Goal: Information Seeking & Learning: Learn about a topic

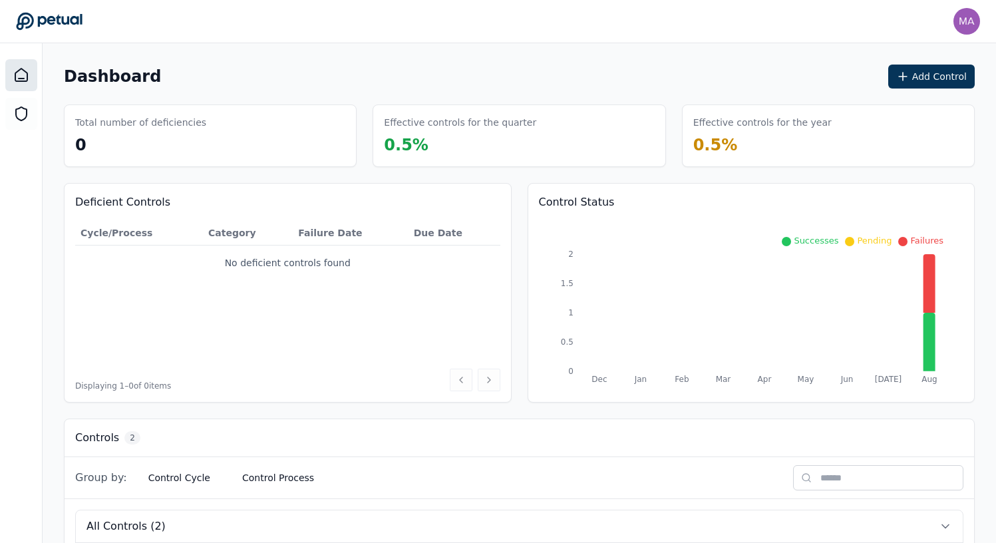
scroll to position [192, 0]
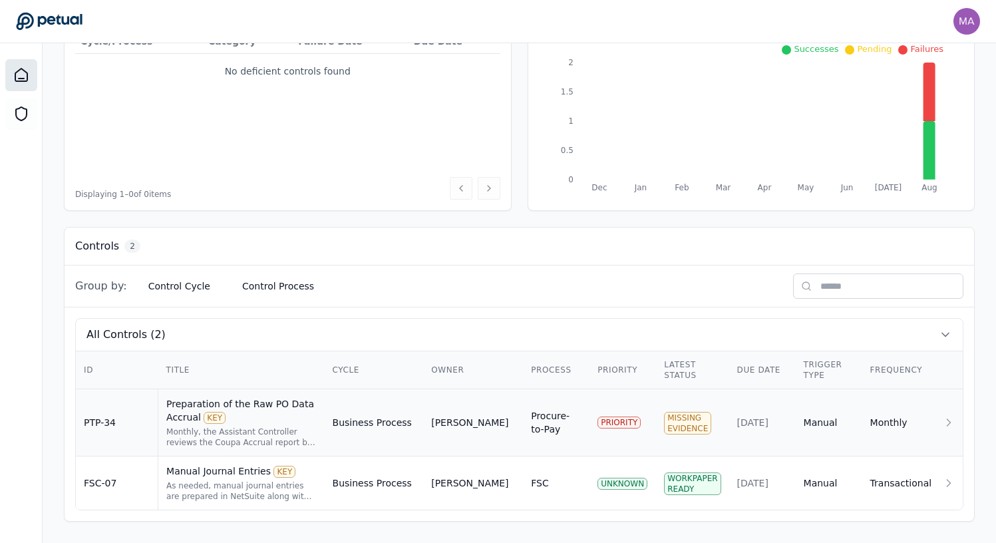
click at [494, 420] on div "[PERSON_NAME]" at bounding box center [473, 422] width 84 height 13
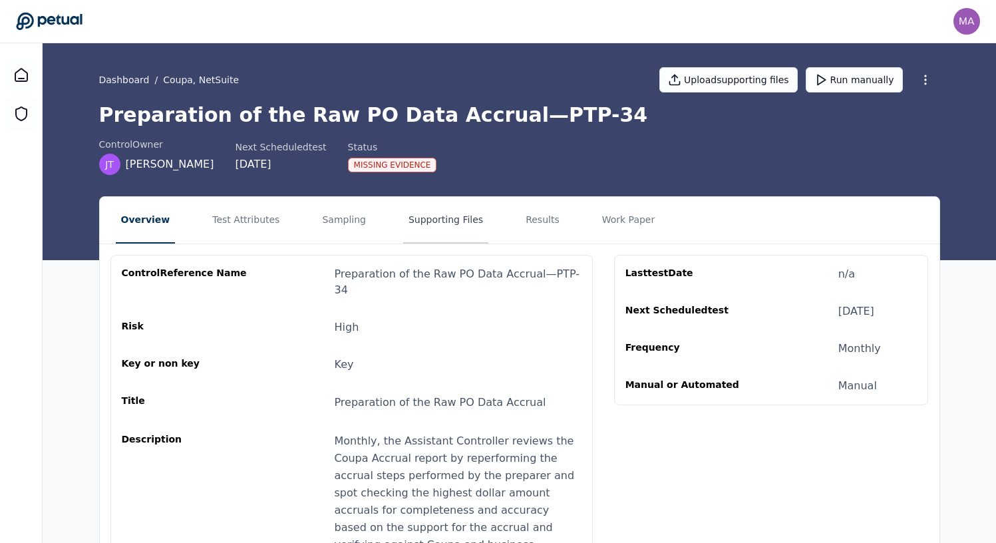
click at [424, 238] on button "Supporting Files" at bounding box center [445, 220] width 85 height 47
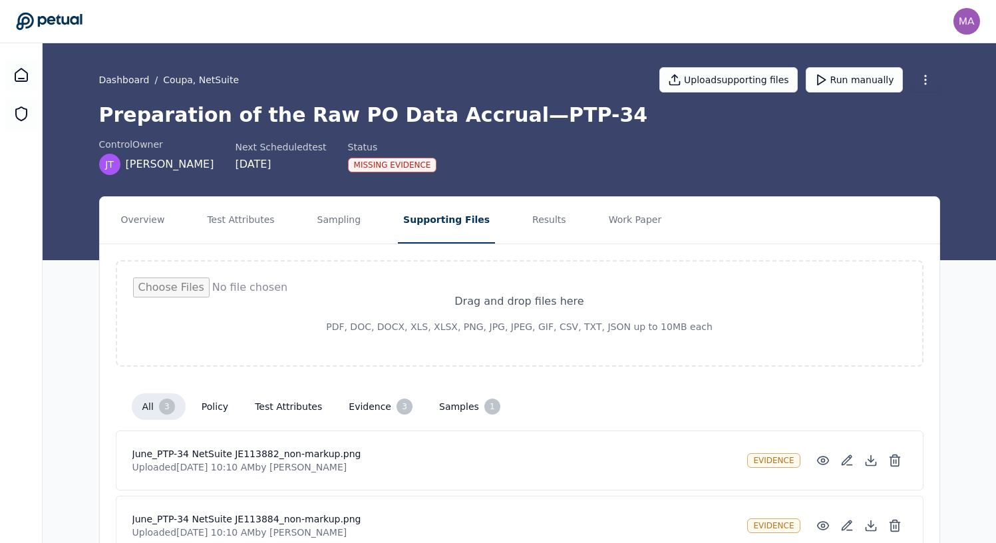
scroll to position [137, 0]
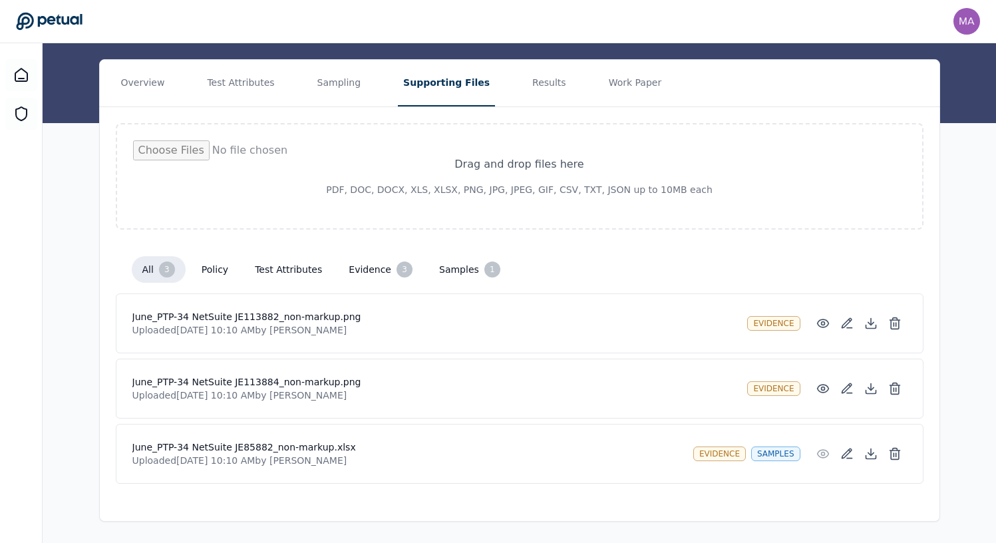
click at [225, 313] on h4 "June_PTP-34 NetSuite JE113882_non-markup.png" at bounding box center [434, 316] width 605 height 13
click at [243, 319] on h4 "June_PTP-34 NetSuite JE113882_non-markup.png" at bounding box center [434, 316] width 605 height 13
click at [531, 96] on button "Results" at bounding box center [549, 83] width 45 height 47
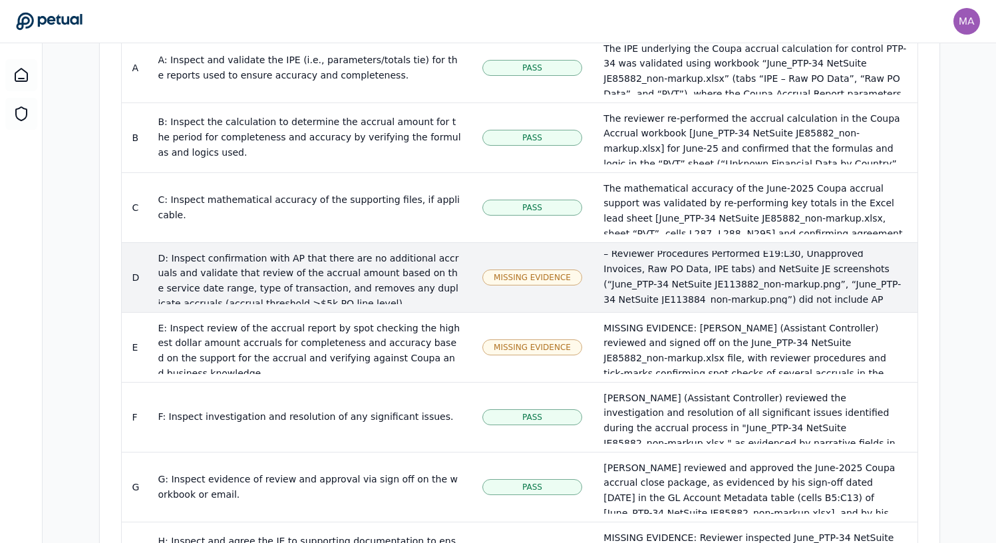
click at [564, 272] on span "Missing Evidence" at bounding box center [532, 277] width 77 height 11
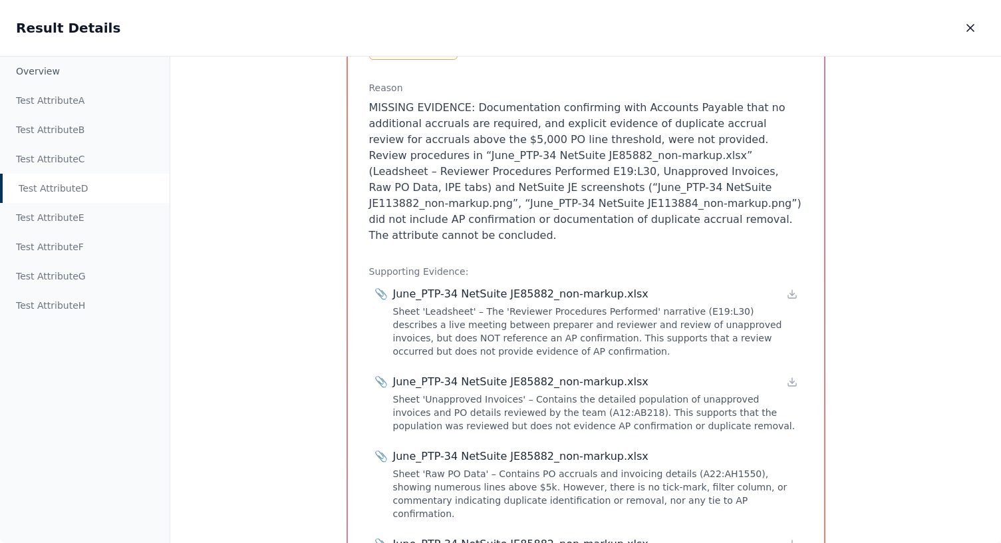
scroll to position [305, 0]
click at [448, 303] on div "Sheet 'Leadsheet' – The 'Reviewer Procedures Performed' narrative (E19:L30) des…" at bounding box center [595, 329] width 405 height 53
click at [445, 285] on div "June_PTP-34 NetSuite JE85882_non-markup.xlsx" at bounding box center [520, 293] width 255 height 16
click at [387, 285] on div "📎 June_PTP-34 NetSuite JE85882_non-markup.xlsx Sheet 'Leadsheet' – The 'Reviewe…" at bounding box center [586, 321] width 423 height 72
click at [404, 285] on div "June_PTP-34 NetSuite JE85882_non-markup.xlsx" at bounding box center [520, 293] width 255 height 16
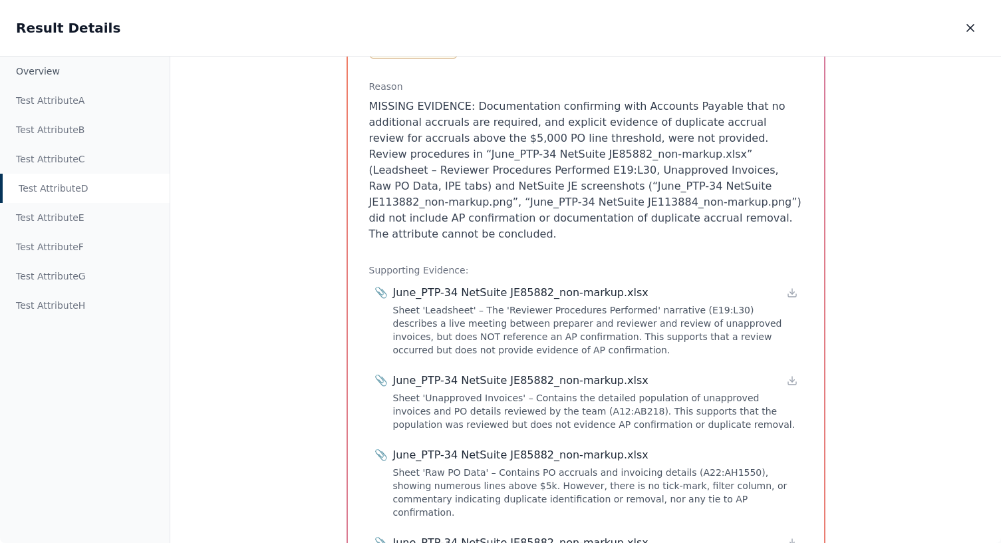
click at [436, 303] on div "Sheet 'Leadsheet' – The 'Reviewer Procedures Performed' narrative (E19:L30) des…" at bounding box center [595, 329] width 405 height 53
click at [379, 285] on span "📎" at bounding box center [381, 293] width 13 height 16
click at [791, 287] on icon at bounding box center [792, 292] width 11 height 11
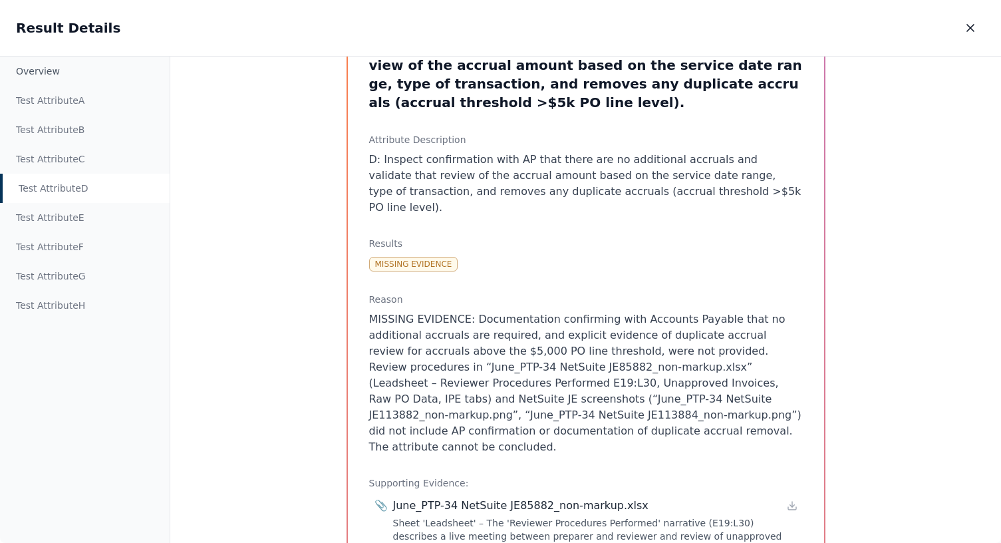
scroll to position [0, 0]
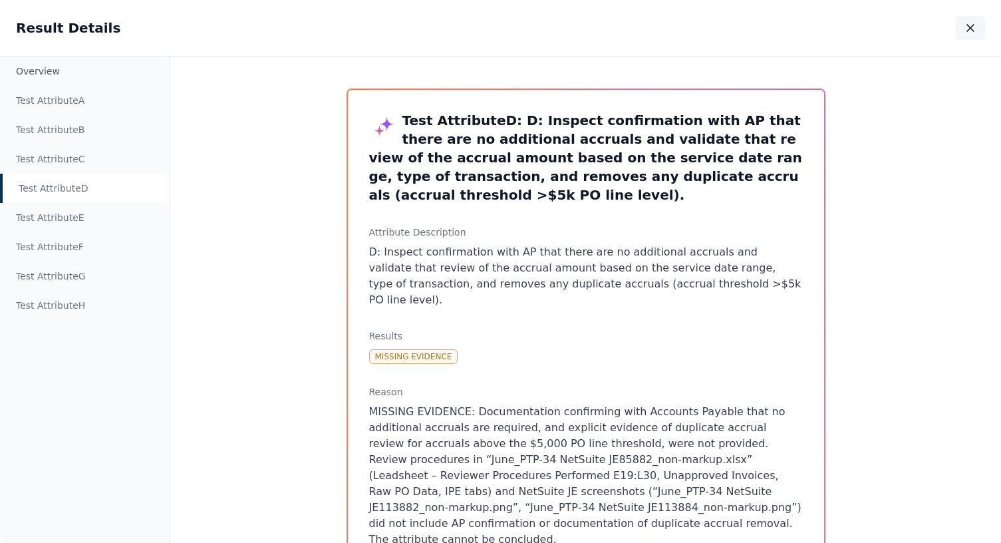
click at [971, 25] on icon "button" at bounding box center [970, 27] width 13 height 13
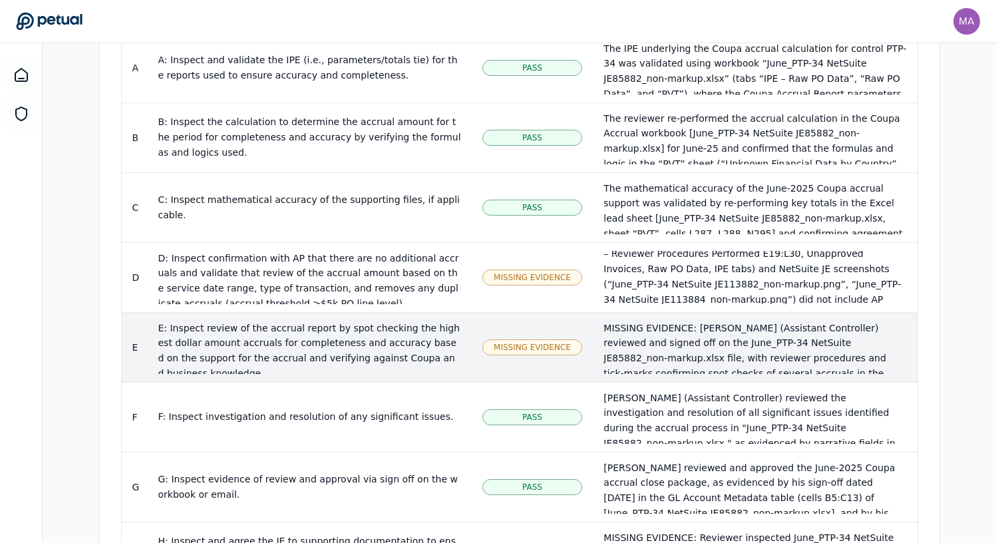
click at [385, 330] on div "E: Inspect review of the accrual report by spot checking the highest dollar amo…" at bounding box center [309, 351] width 303 height 61
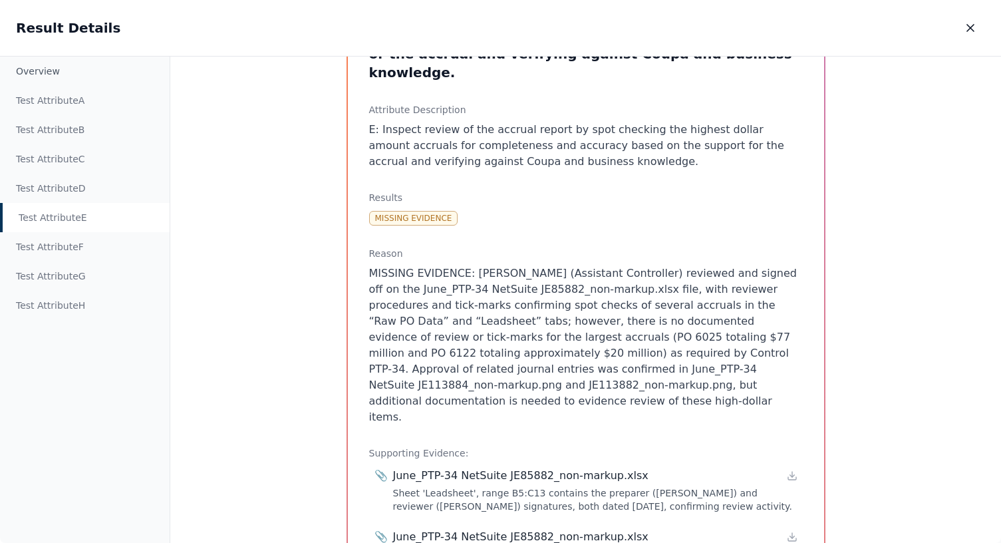
scroll to position [123, 0]
drag, startPoint x: 470, startPoint y: 316, endPoint x: 511, endPoint y: 317, distance: 40.6
click at [511, 317] on p "MISSING EVIDENCE: [PERSON_NAME] (Assistant Controller) reviewed and signed off …" at bounding box center [586, 345] width 434 height 160
copy p "PO 6025"
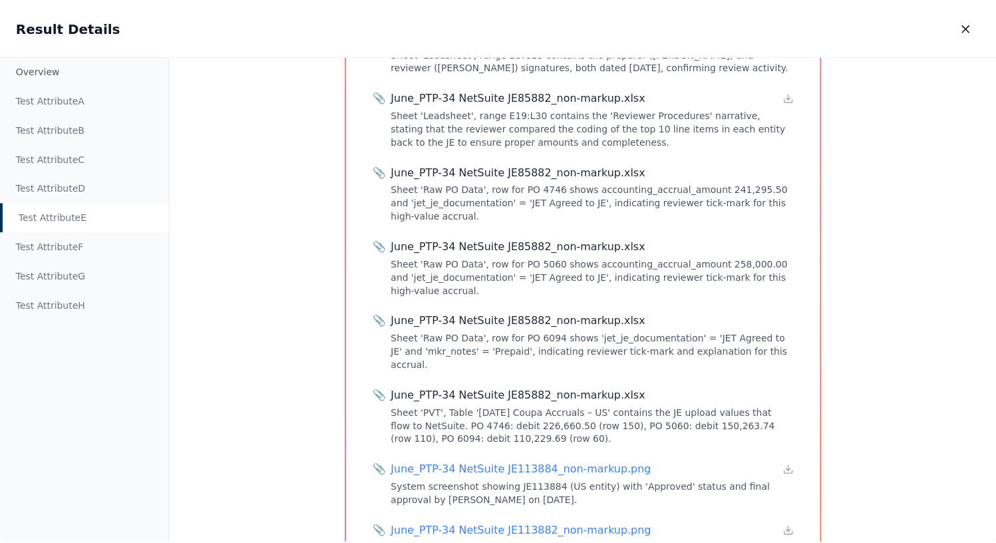
scroll to position [0, 0]
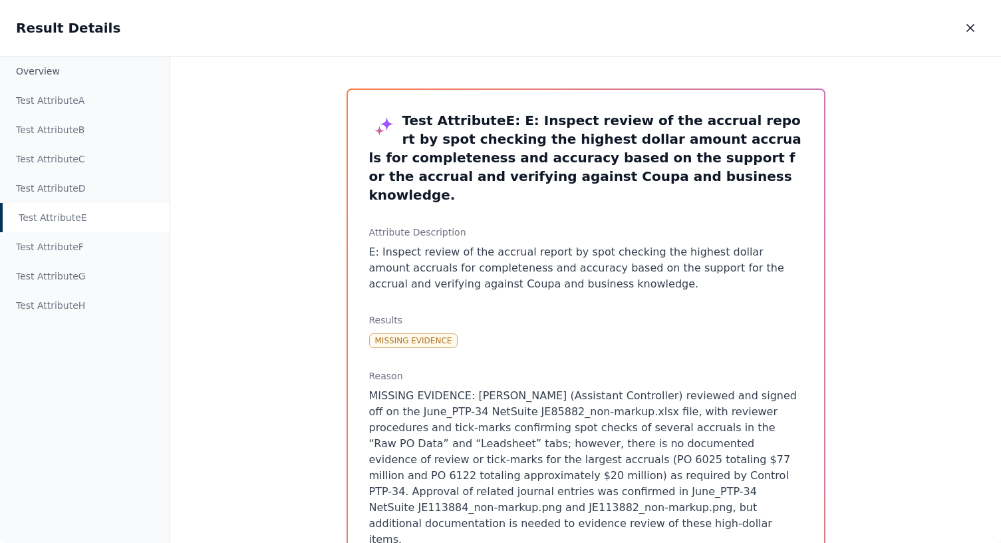
click at [58, 29] on h2 "Result Details" at bounding box center [68, 28] width 104 height 19
click at [36, 66] on div "Overview" at bounding box center [85, 71] width 170 height 29
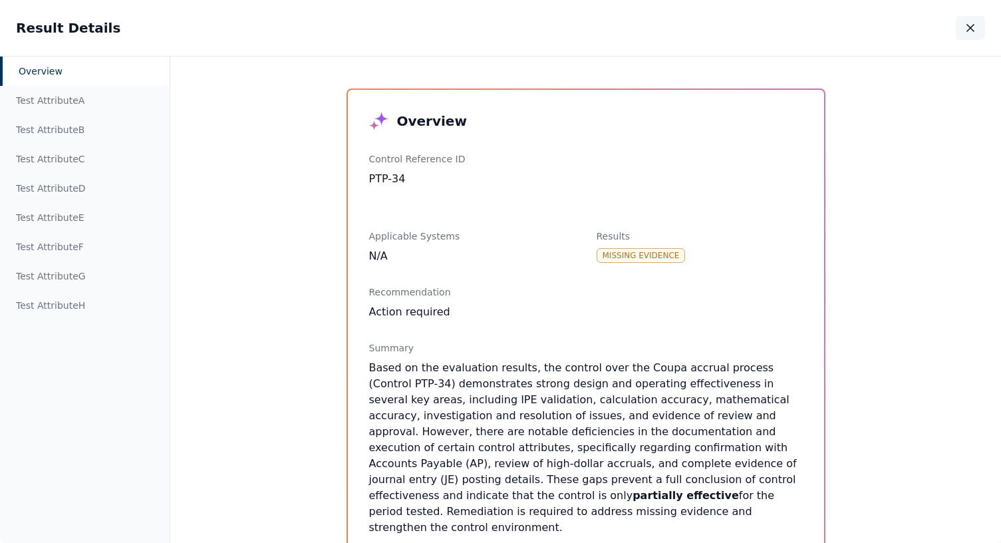
click at [973, 26] on icon "button" at bounding box center [970, 27] width 13 height 13
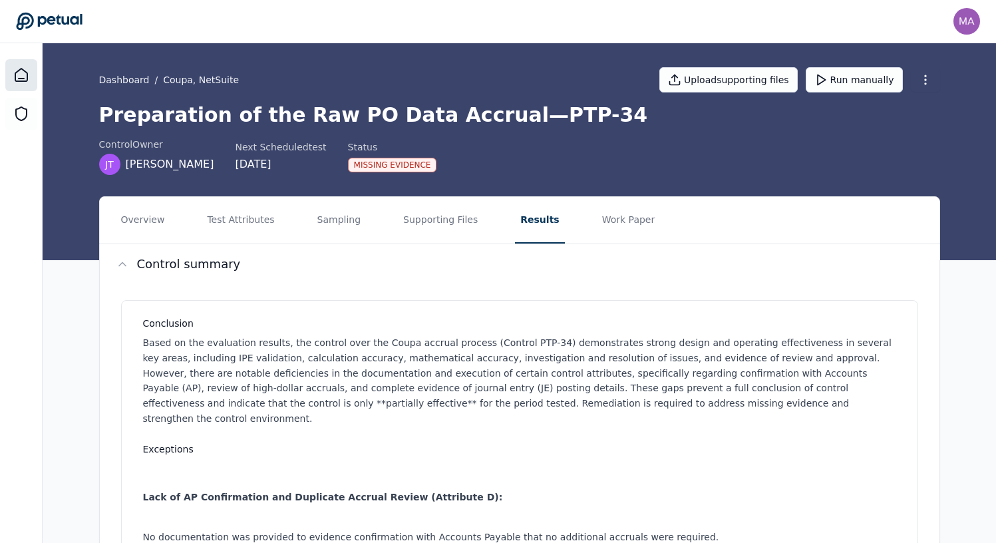
click at [17, 71] on icon at bounding box center [21, 75] width 16 height 16
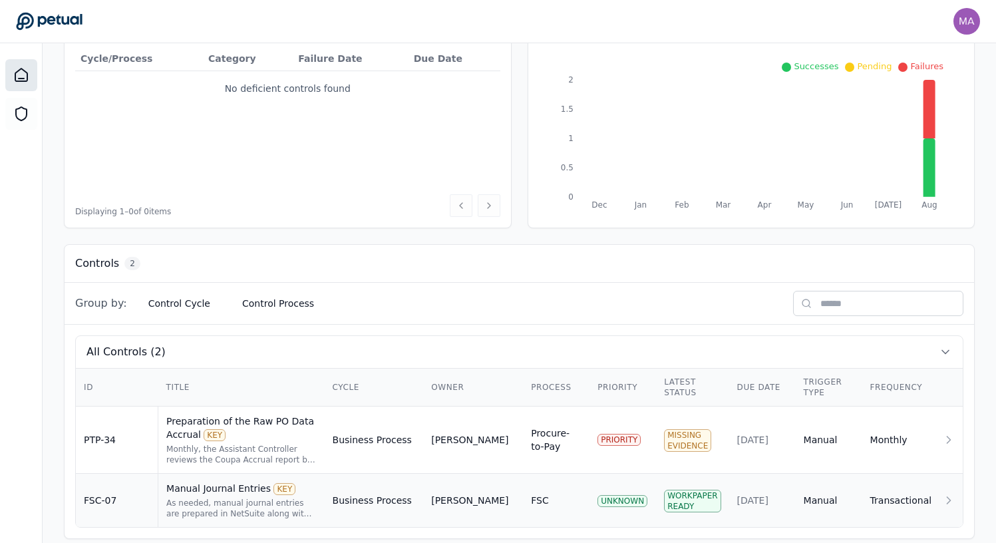
scroll to position [190, 0]
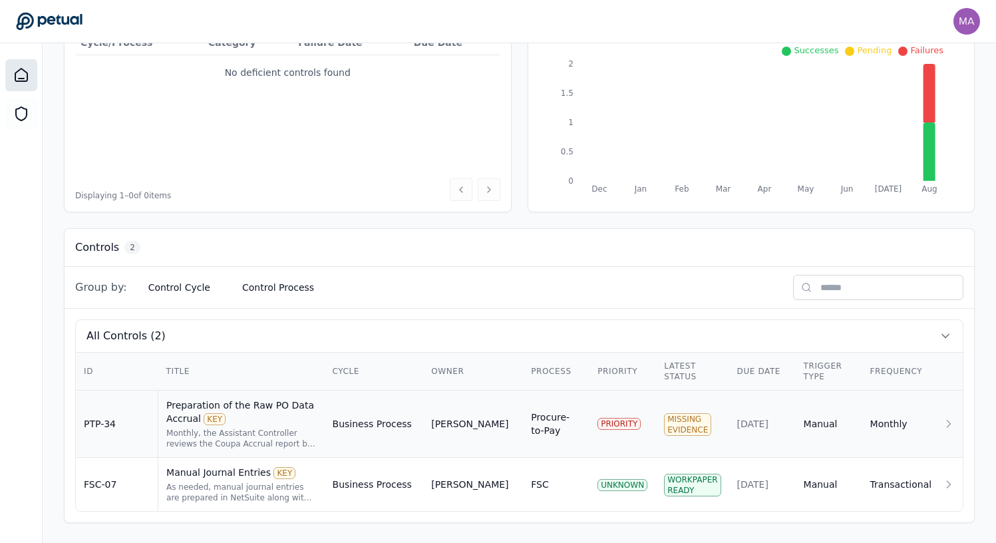
click at [349, 432] on td "Business Process" at bounding box center [374, 424] width 99 height 67
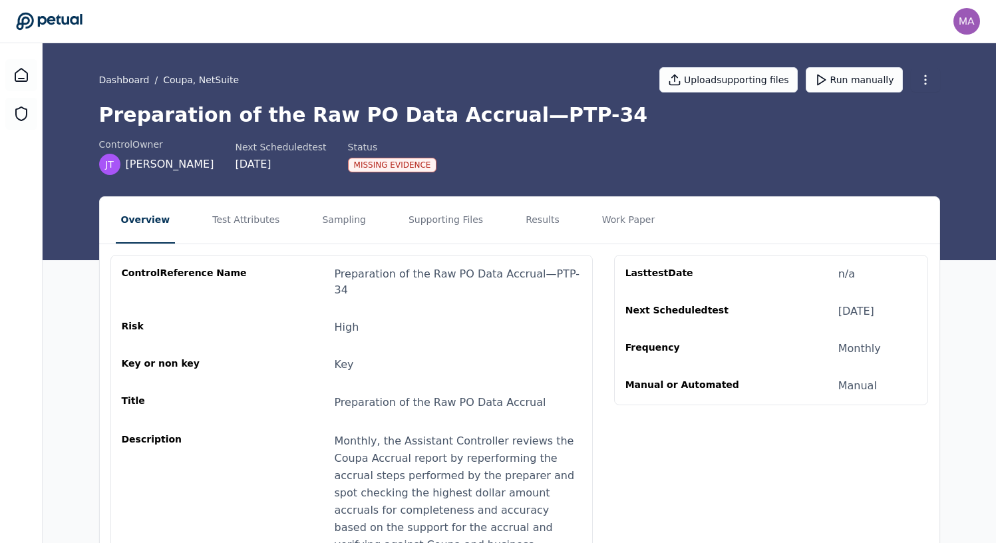
click at [198, 209] on nav "Overview Test Attributes Sampling Supporting Files Results Work Paper" at bounding box center [520, 220] width 840 height 47
click at [230, 215] on button "Test Attributes" at bounding box center [246, 220] width 78 height 47
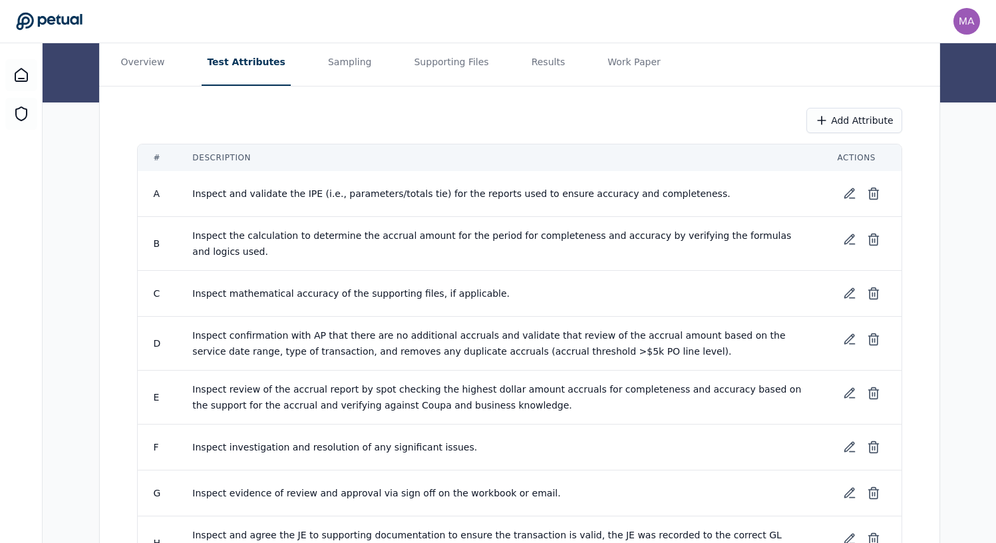
scroll to position [128, 0]
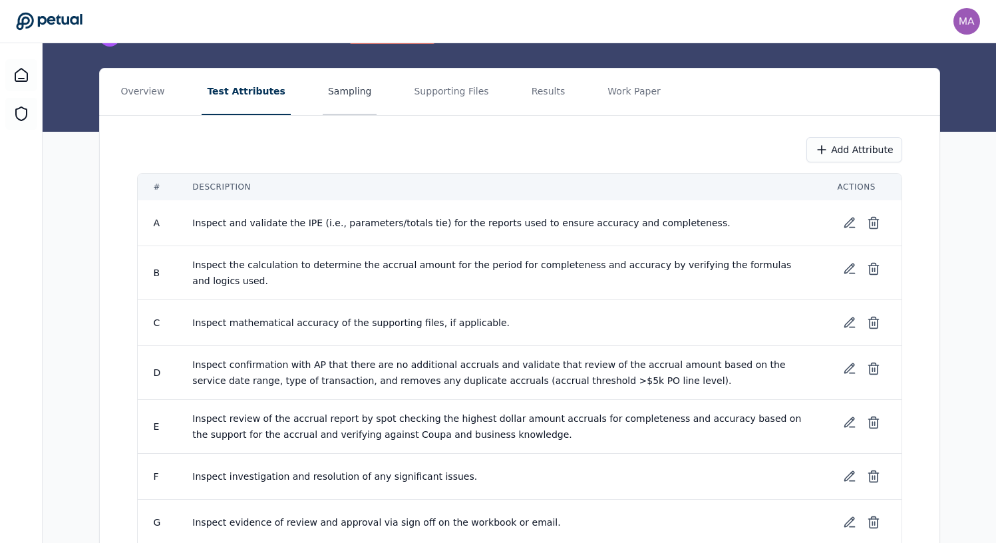
click at [327, 96] on button "Sampling" at bounding box center [350, 92] width 55 height 47
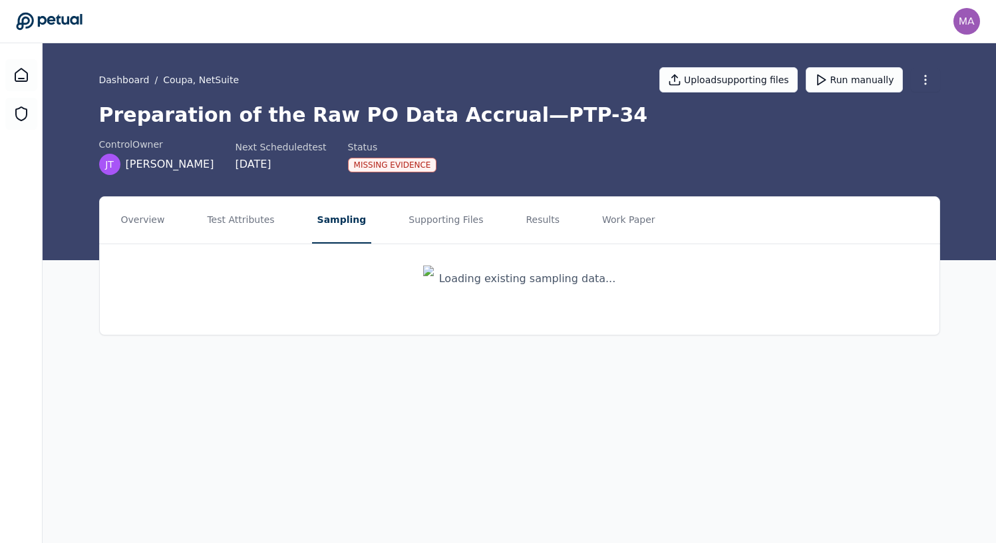
scroll to position [0, 0]
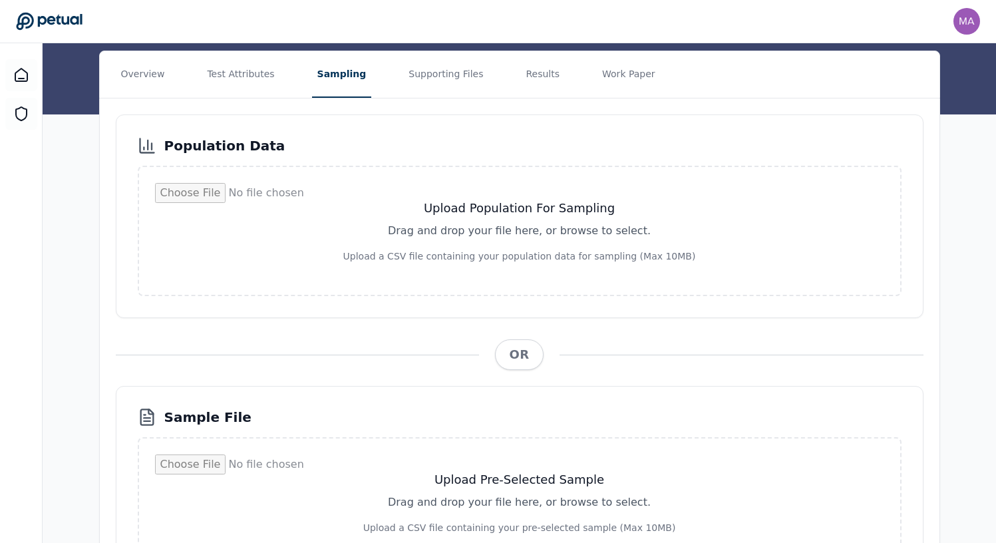
scroll to position [142, 0]
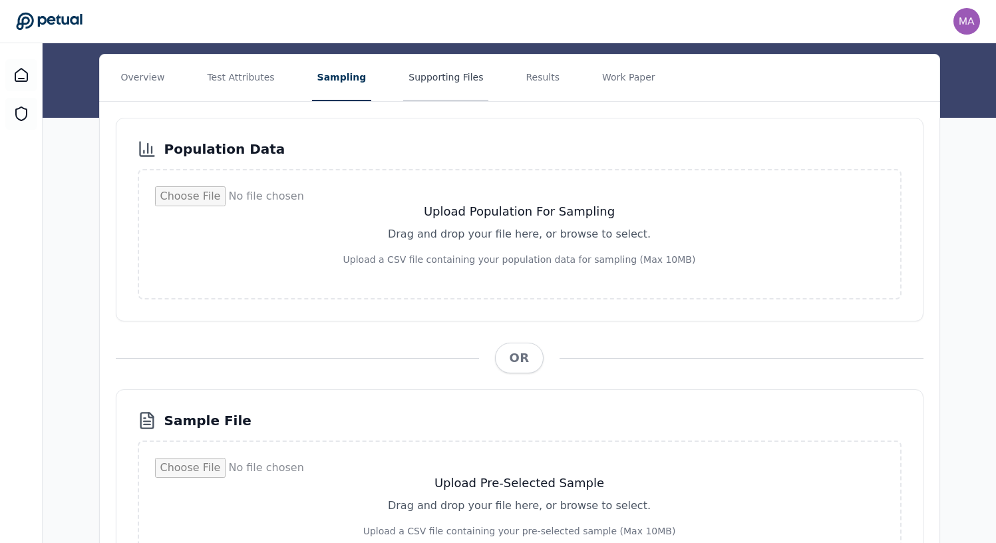
click at [411, 71] on button "Supporting Files" at bounding box center [445, 78] width 85 height 47
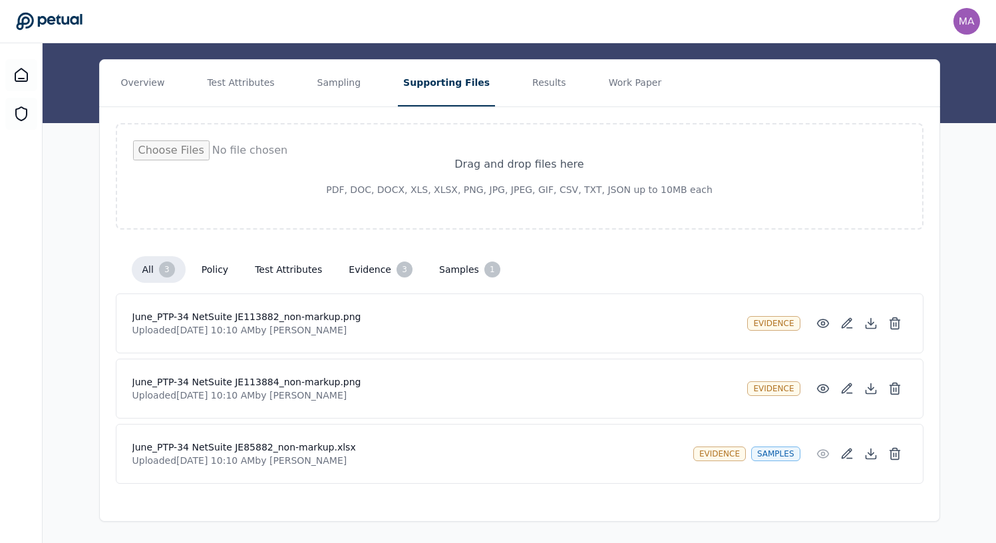
scroll to position [137, 0]
click at [821, 326] on icon at bounding box center [822, 323] width 11 height 8
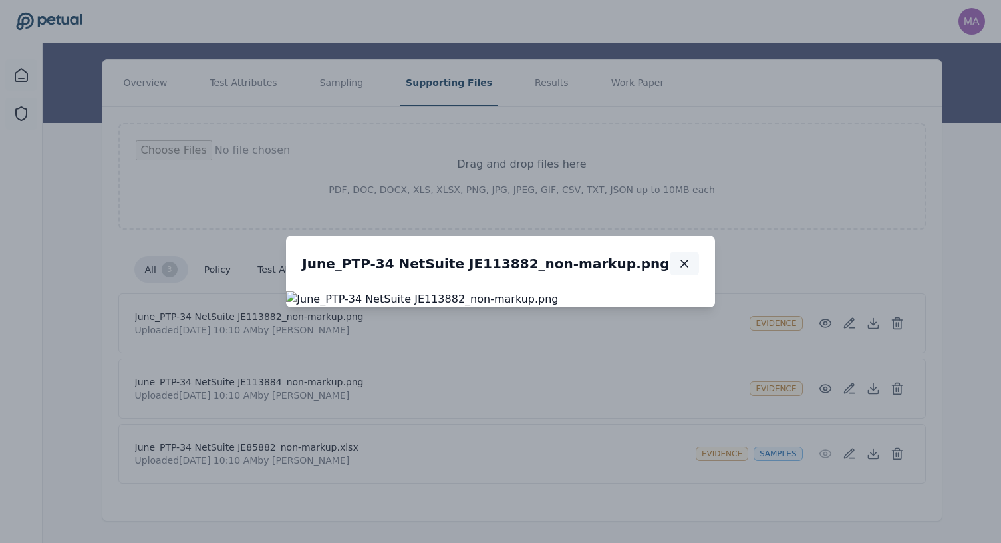
click at [691, 257] on icon "button" at bounding box center [684, 263] width 13 height 13
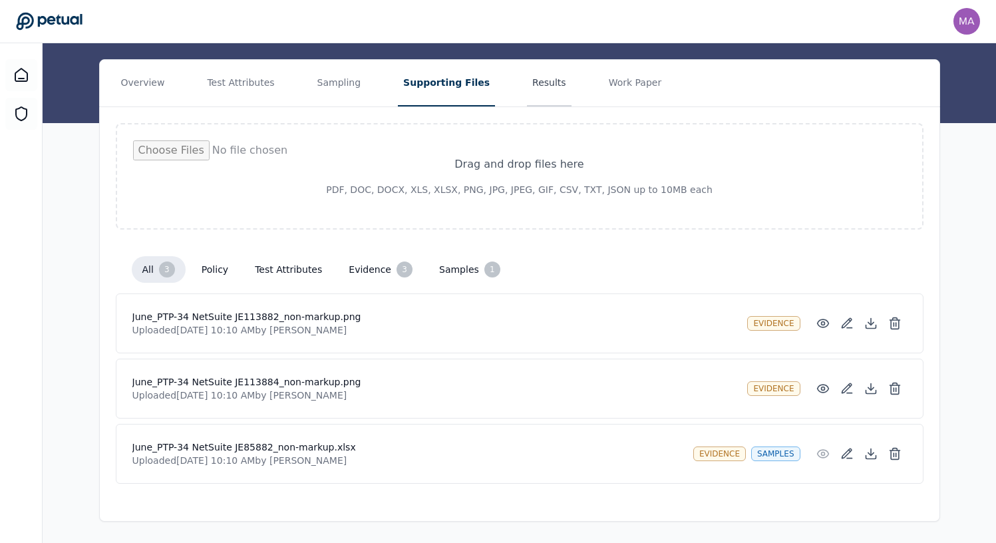
click at [527, 92] on button "Results" at bounding box center [549, 83] width 45 height 47
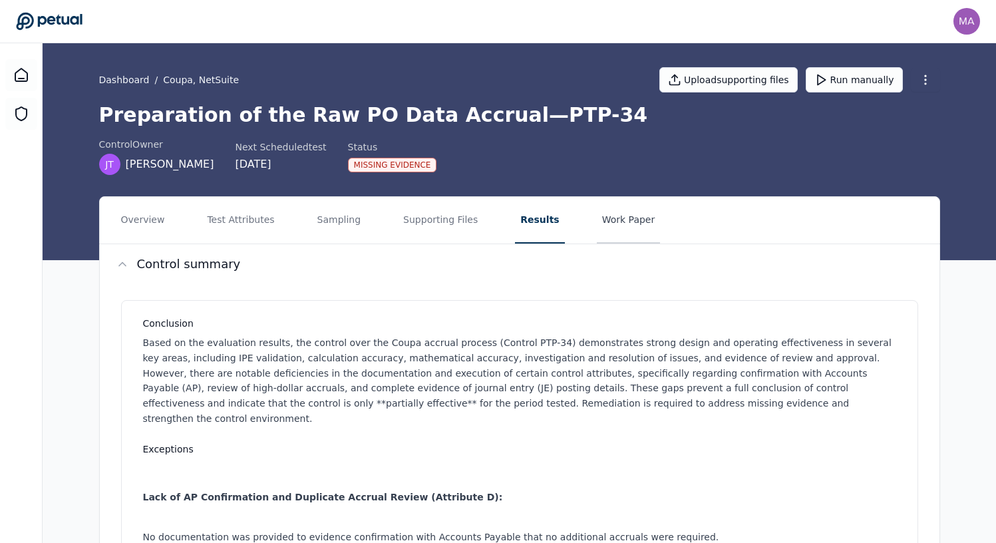
click at [598, 215] on button "Work Paper" at bounding box center [629, 220] width 64 height 47
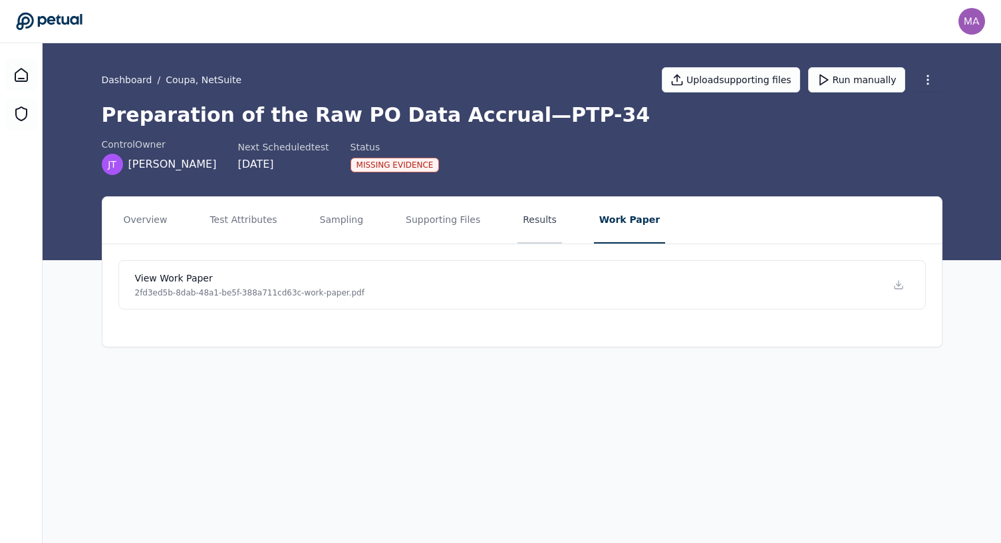
click at [524, 212] on button "Results" at bounding box center [540, 220] width 45 height 47
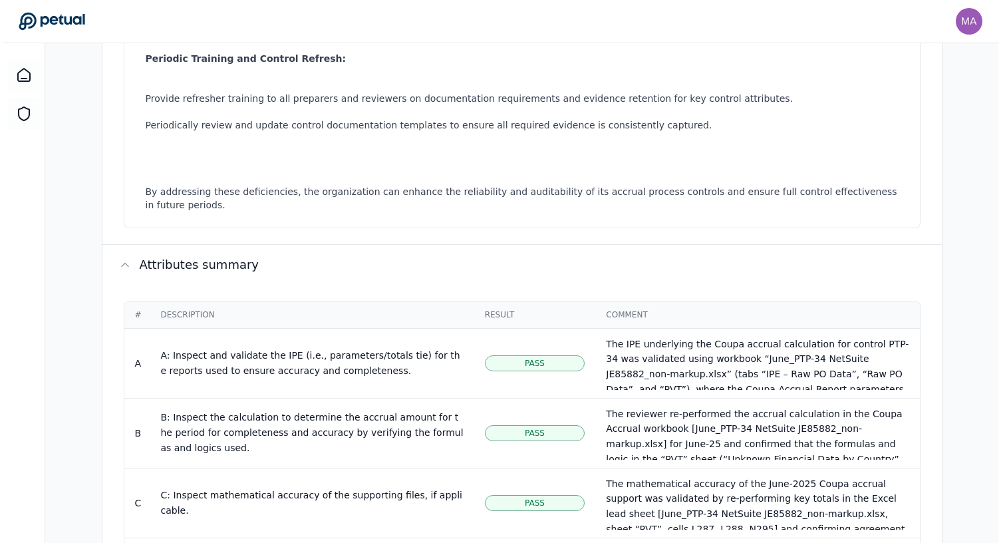
scroll to position [1281, 0]
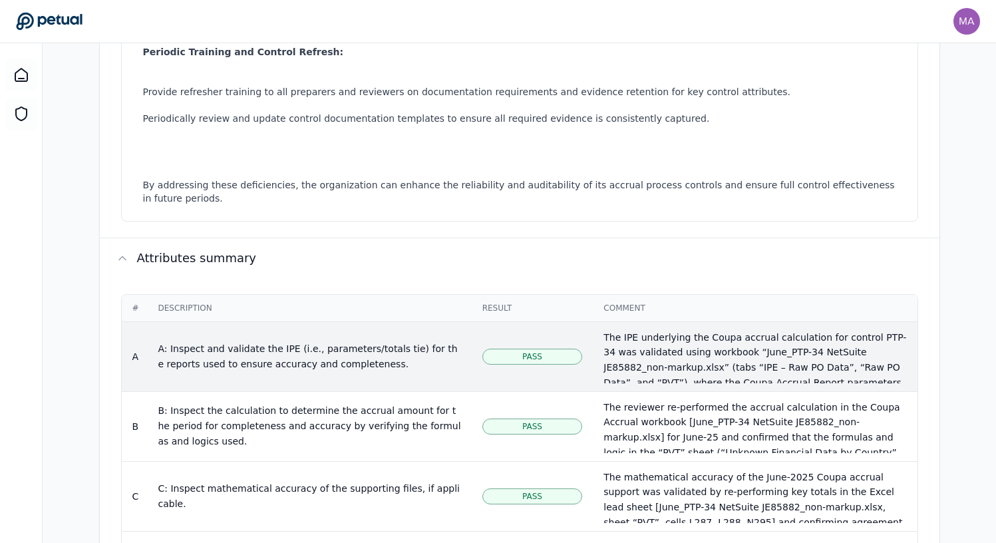
click at [411, 341] on div "A: Inspect and validate the IPE (i.e., parameters/totals tie) for the reports u…" at bounding box center [309, 356] width 303 height 31
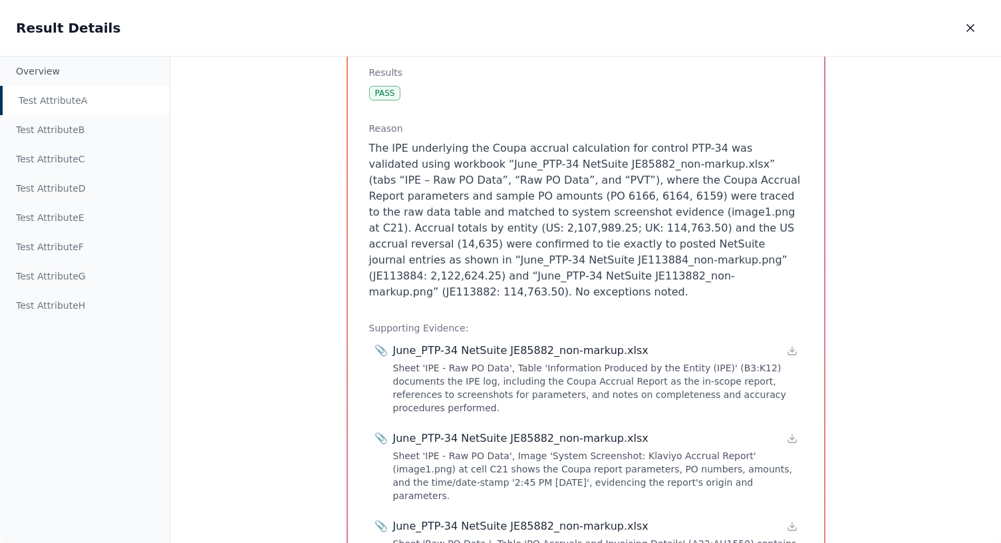
scroll to position [189, 0]
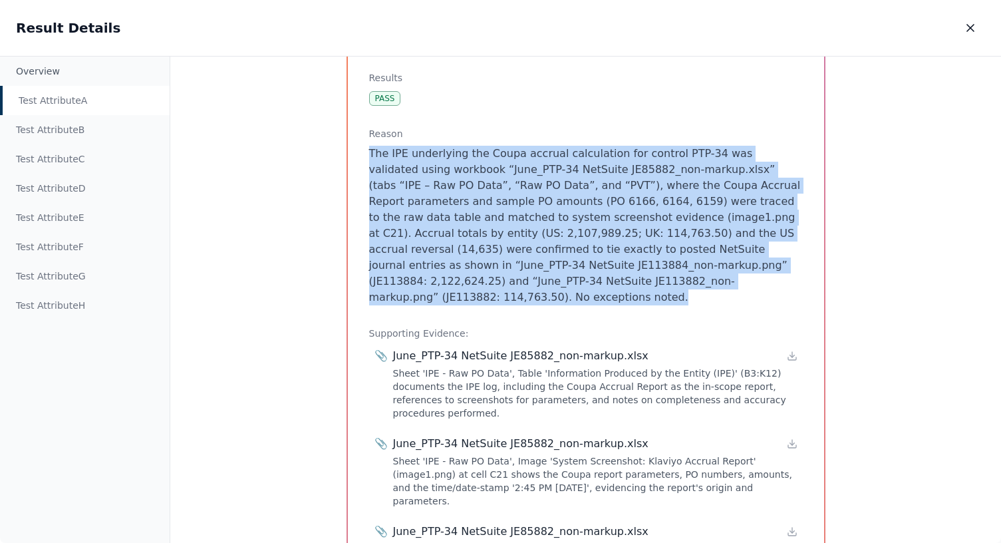
drag, startPoint x: 367, startPoint y: 152, endPoint x: 790, endPoint y: 285, distance: 443.6
click at [790, 286] on p "The IPE underlying the Coupa accrual calculation for control PTP-34 was validat…" at bounding box center [586, 226] width 434 height 160
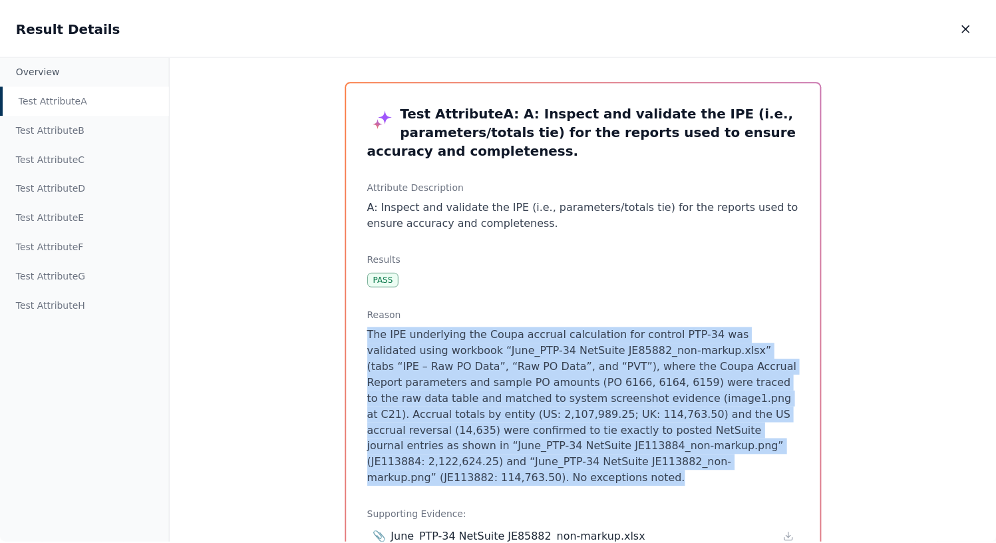
scroll to position [4, 0]
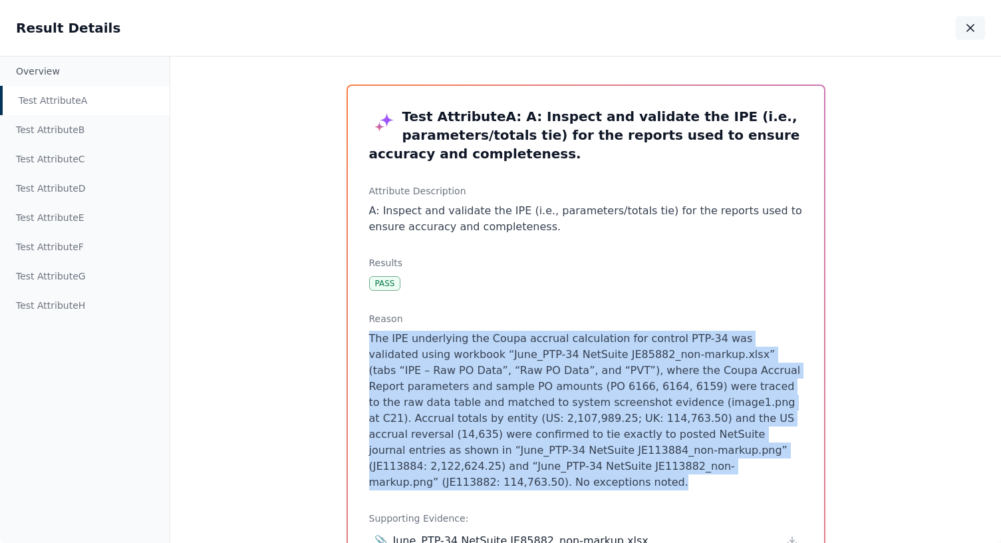
click at [968, 23] on icon "button" at bounding box center [970, 27] width 13 height 13
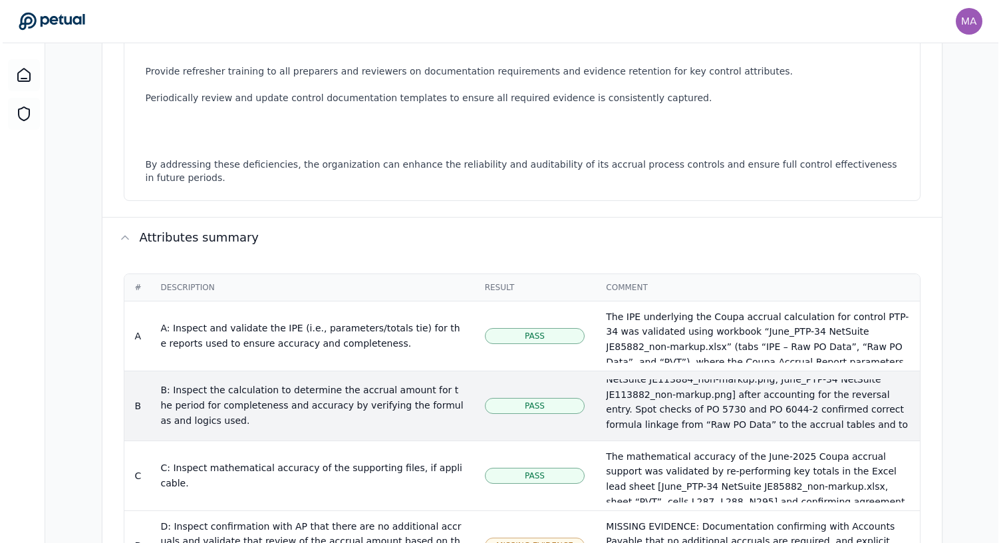
scroll to position [112, 0]
click at [649, 391] on div "The reviewer re-performed the accrual calculation in the Coupa Accrual workbook…" at bounding box center [754, 358] width 303 height 182
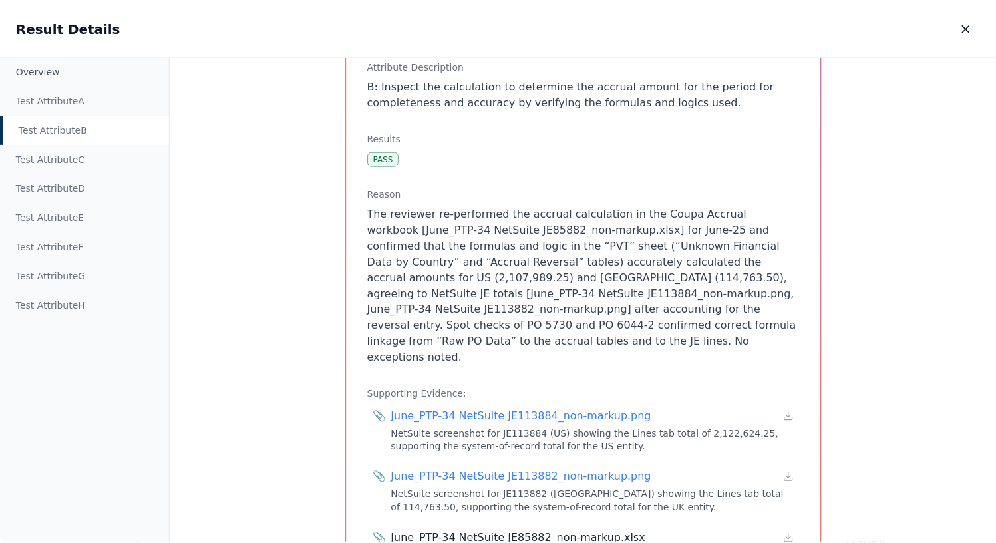
scroll to position [148, 0]
click at [971, 26] on icon "button" at bounding box center [970, 27] width 13 height 13
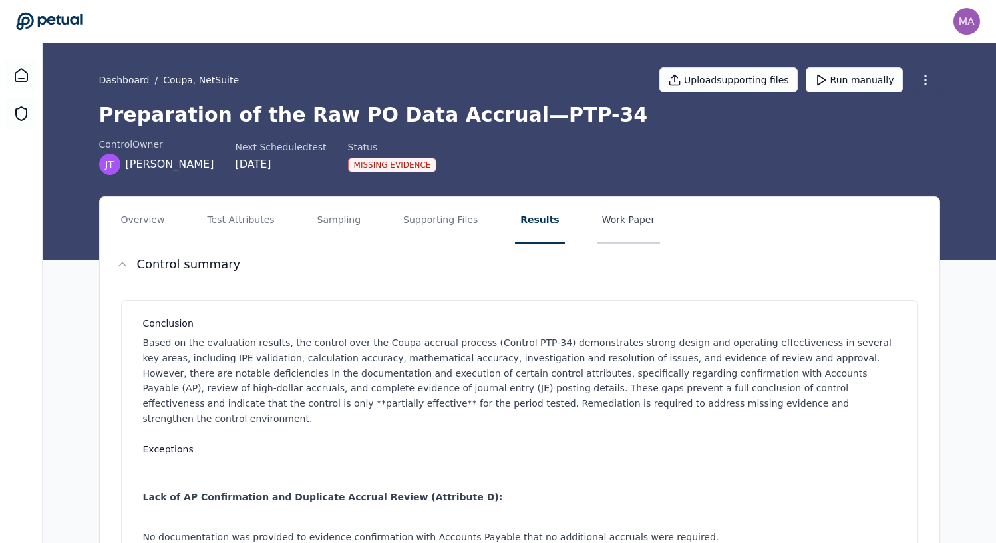
click at [604, 214] on button "Work Paper" at bounding box center [629, 220] width 64 height 47
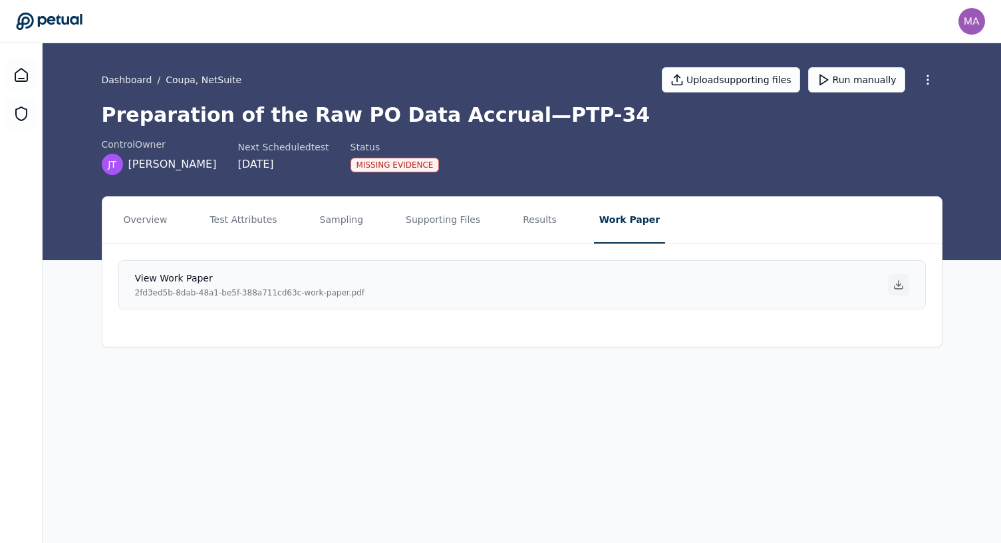
click at [902, 290] on div at bounding box center [898, 284] width 21 height 21
click at [235, 222] on button "Test Attributes" at bounding box center [243, 220] width 78 height 47
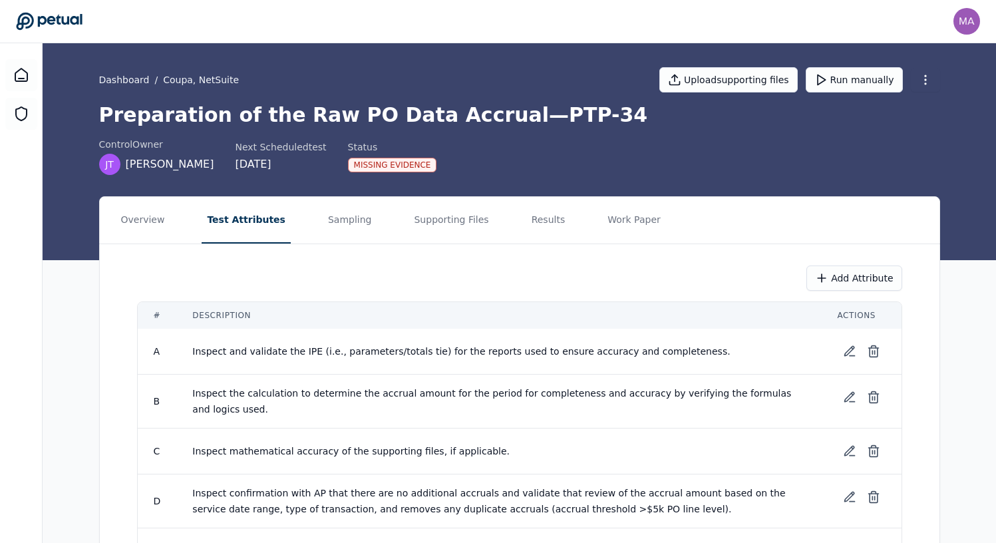
scroll to position [46, 0]
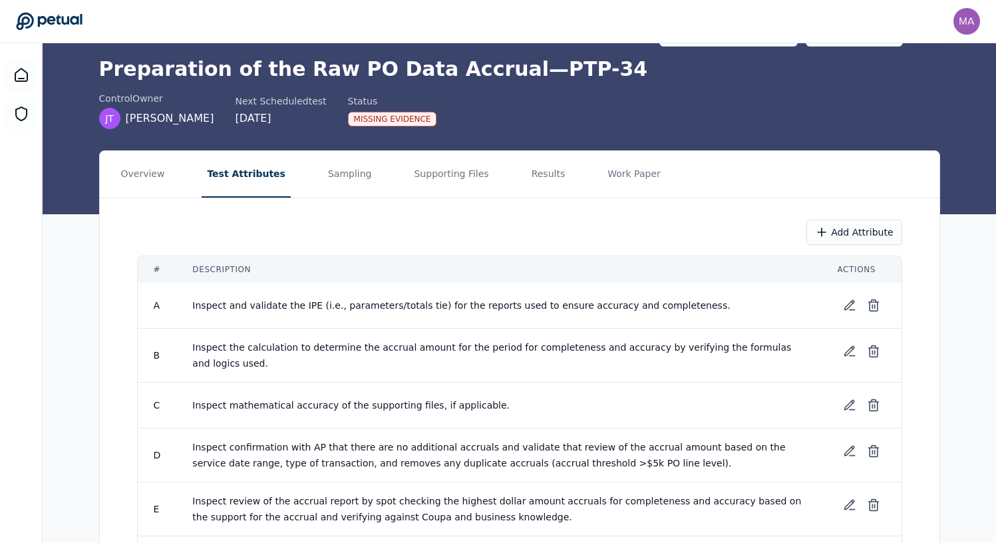
click at [219, 303] on span "Inspect and validate the IPE (i.e., parameters/totals tie) for the reports used…" at bounding box center [461, 305] width 538 height 11
drag, startPoint x: 261, startPoint y: 303, endPoint x: 350, endPoint y: 304, distance: 89.2
click at [351, 303] on span "Inspect and validate the IPE (i.e., parameters/totals tie) for the reports used…" at bounding box center [461, 305] width 538 height 11
click at [292, 304] on span "Inspect and validate the IPE (i.e., parameters/totals tie) for the reports used…" at bounding box center [461, 305] width 538 height 11
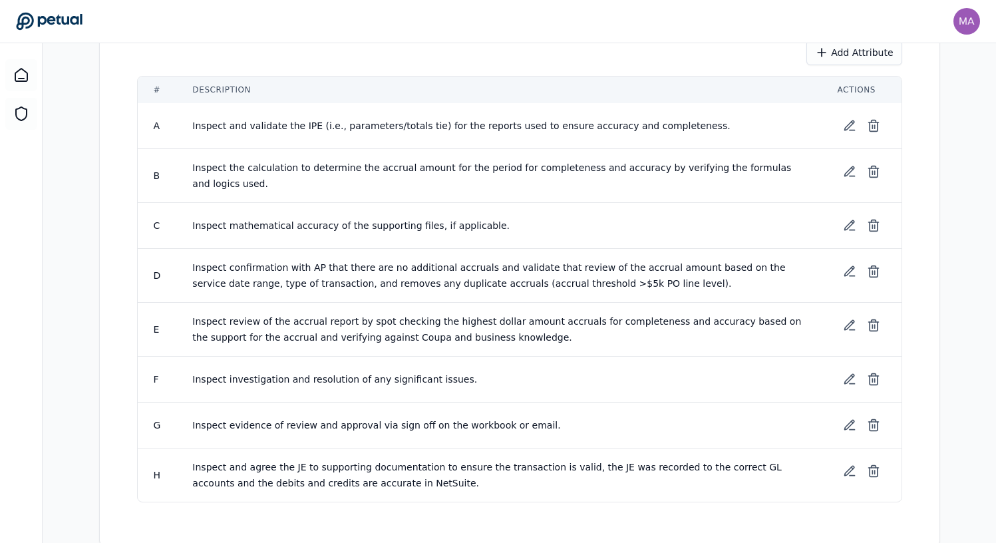
scroll to position [232, 0]
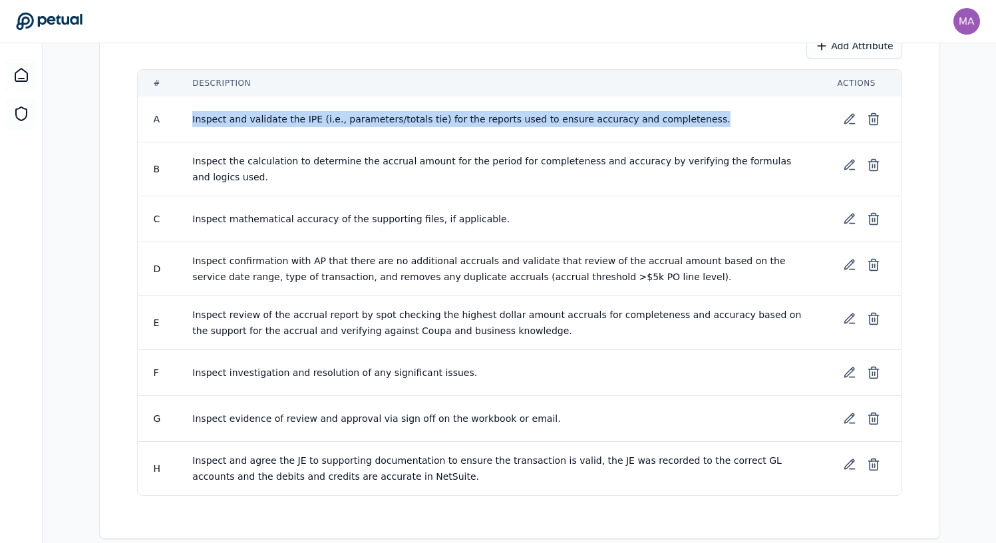
drag, startPoint x: 190, startPoint y: 124, endPoint x: 311, endPoint y: 130, distance: 120.6
click at [311, 130] on td "Inspect and validate the IPE (i.e., parameters/totals tie) for the reports used…" at bounding box center [498, 119] width 645 height 46
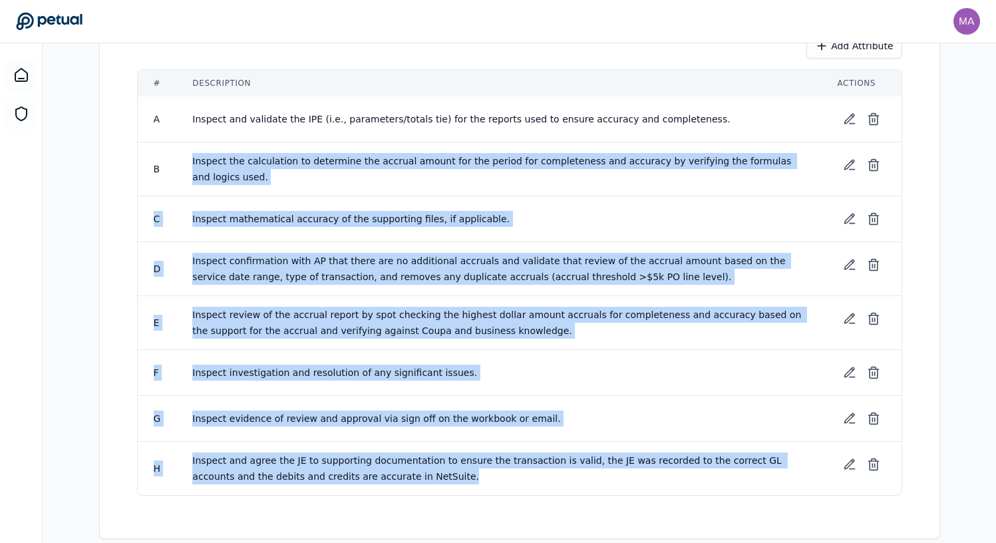
drag, startPoint x: 190, startPoint y: 158, endPoint x: 543, endPoint y: 490, distance: 485.3
click at [546, 492] on tbody "A Inspect and validate the IPE (i.e., parameters/totals tie) for the reports us…" at bounding box center [520, 295] width 764 height 399
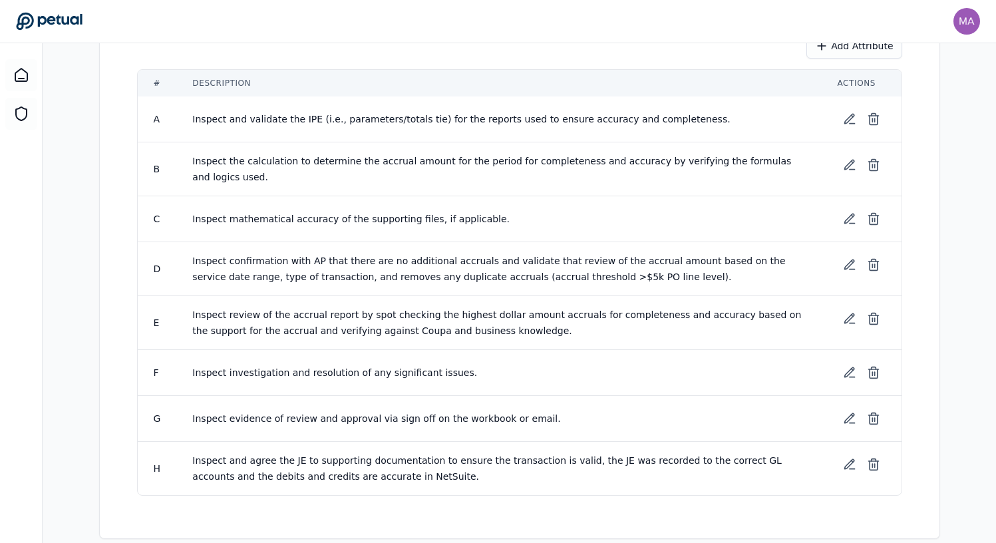
click at [192, 120] on span "Inspect and validate the IPE (i.e., parameters/totals tie) for the reports used…" at bounding box center [461, 119] width 538 height 11
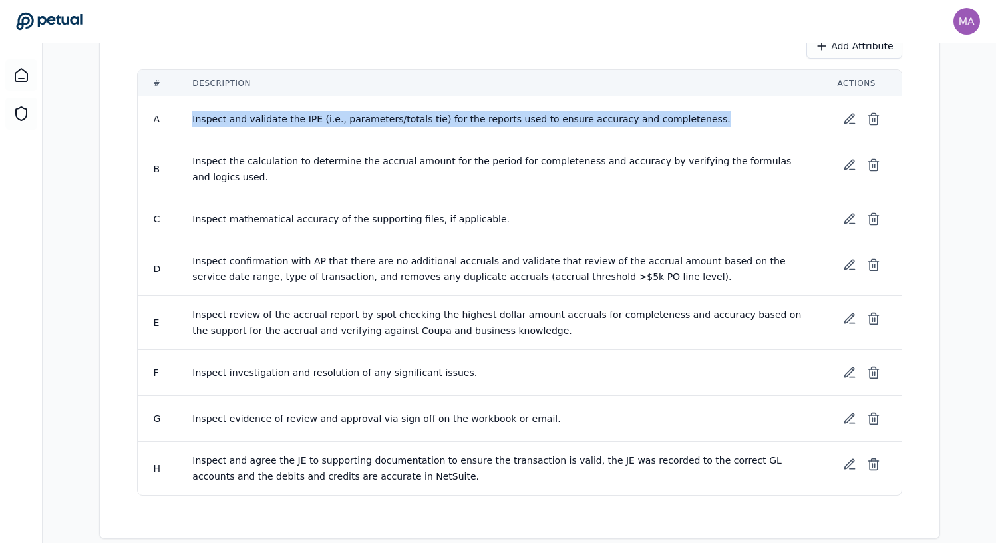
drag, startPoint x: 180, startPoint y: 120, endPoint x: 720, endPoint y: 122, distance: 539.6
click at [720, 122] on td "Inspect and validate the IPE (i.e., parameters/totals tie) for the reports used…" at bounding box center [498, 119] width 645 height 46
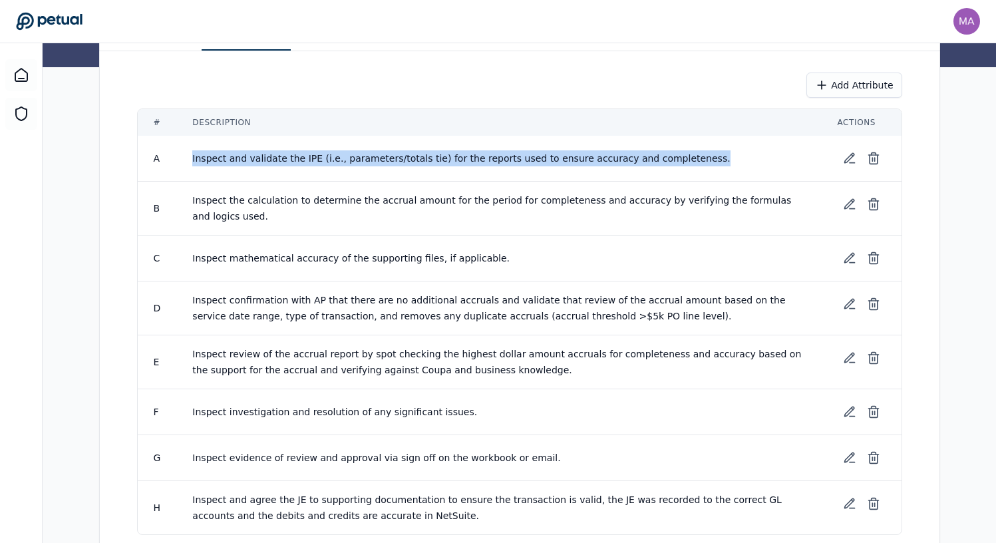
scroll to position [249, 0]
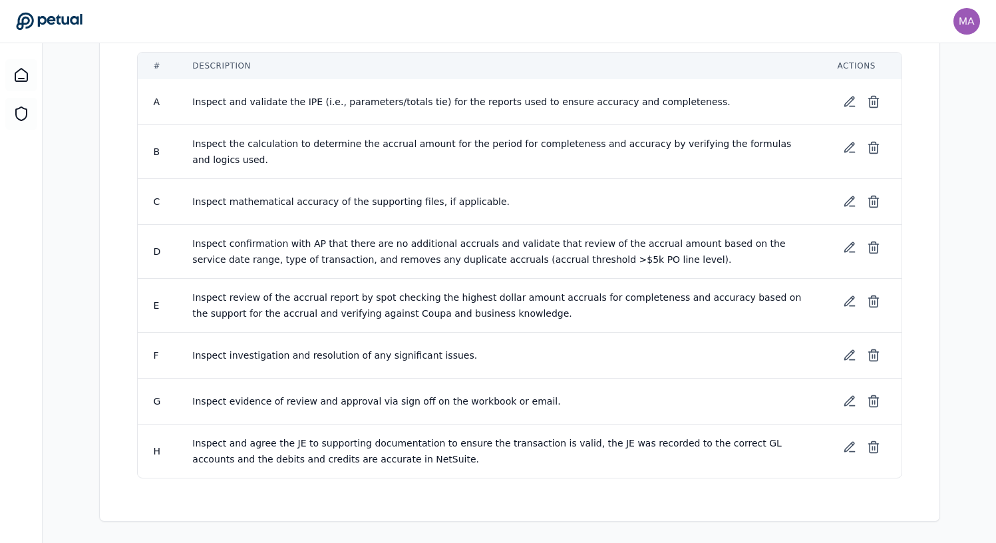
click at [194, 101] on span "Inspect and validate the IPE (i.e., parameters/totals tie) for the reports used…" at bounding box center [461, 101] width 538 height 11
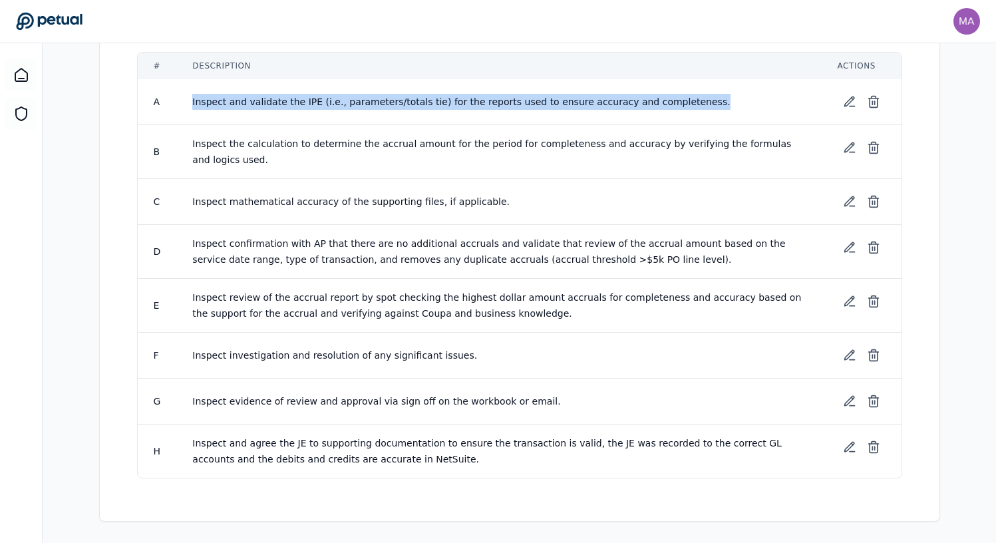
drag, startPoint x: 188, startPoint y: 99, endPoint x: 684, endPoint y: 107, distance: 496.4
click at [684, 107] on td "Inspect and validate the IPE (i.e., parameters/totals tie) for the reports used…" at bounding box center [498, 102] width 645 height 46
